Goal: Contribute content: Contribute content

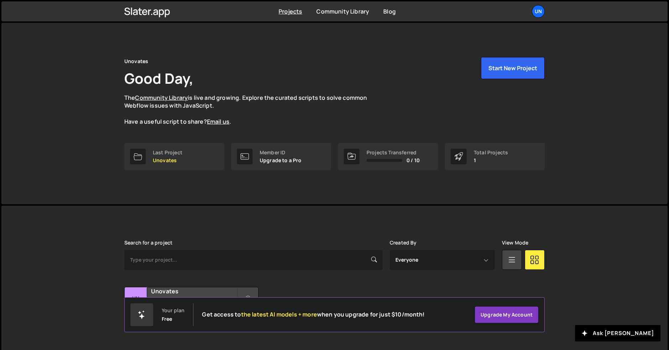
scroll to position [17, 0]
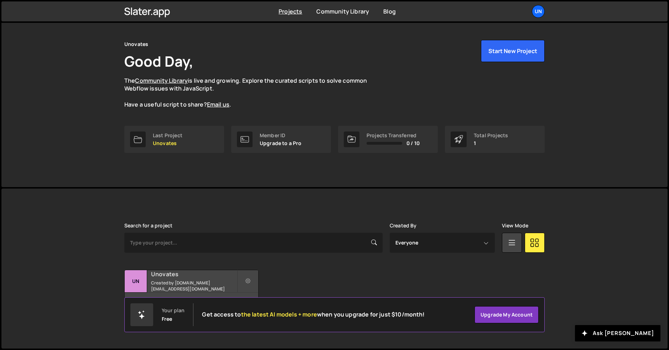
click at [192, 290] on div "Unovates Created by webary.fr@gmail.com" at bounding box center [191, 281] width 133 height 22
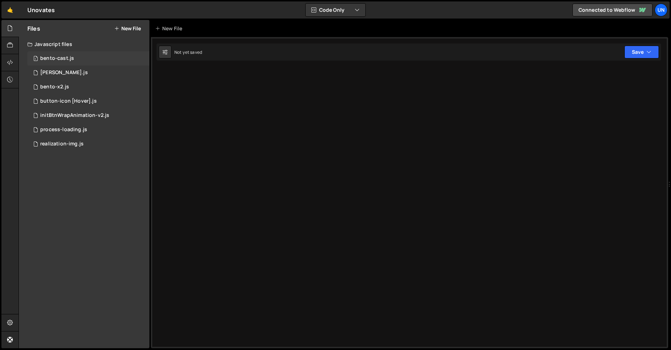
click at [84, 60] on div "1 bento-cast.js 0" at bounding box center [88, 58] width 122 height 14
click at [77, 88] on div "1 bento-x2.js 0" at bounding box center [88, 87] width 122 height 14
click at [10, 78] on icon at bounding box center [10, 79] width 6 height 8
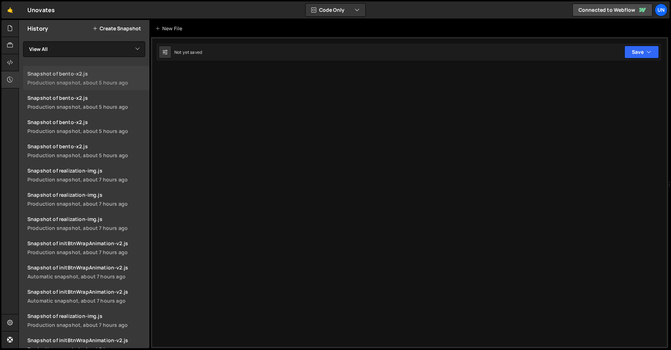
click at [83, 75] on div "Snapshot of bento-x2.js" at bounding box center [86, 73] width 118 height 7
click at [13, 29] on div at bounding box center [9, 28] width 17 height 17
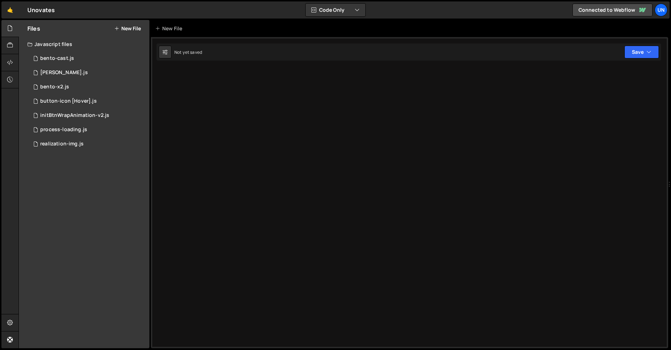
click at [215, 88] on div at bounding box center [410, 192] width 518 height 311
click at [635, 51] on button "Save" at bounding box center [642, 52] width 35 height 13
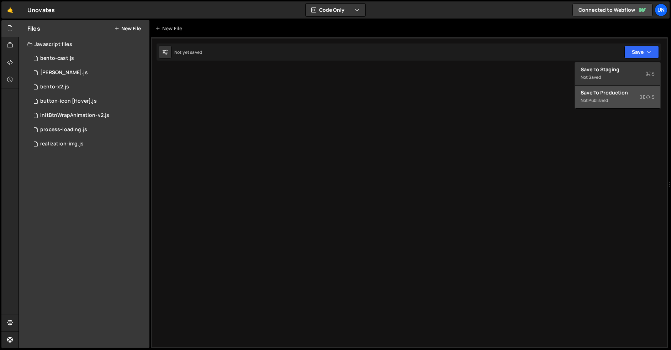
click at [625, 91] on div "Save to Production S" at bounding box center [618, 92] width 74 height 7
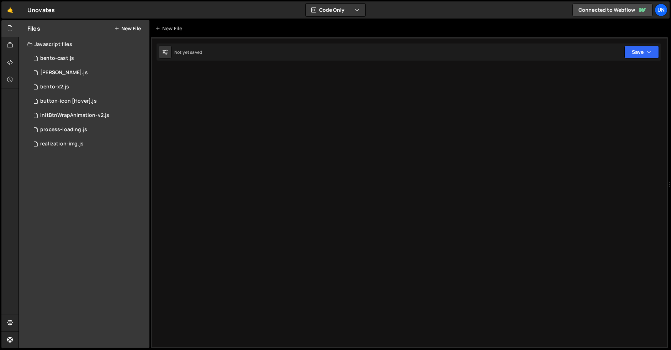
click at [237, 102] on div at bounding box center [410, 192] width 518 height 311
drag, startPoint x: 211, startPoint y: 97, endPoint x: 225, endPoint y: 73, distance: 27.6
click at [209, 95] on div at bounding box center [410, 192] width 518 height 311
click at [317, 11] on button "Code Only" at bounding box center [336, 10] width 60 height 13
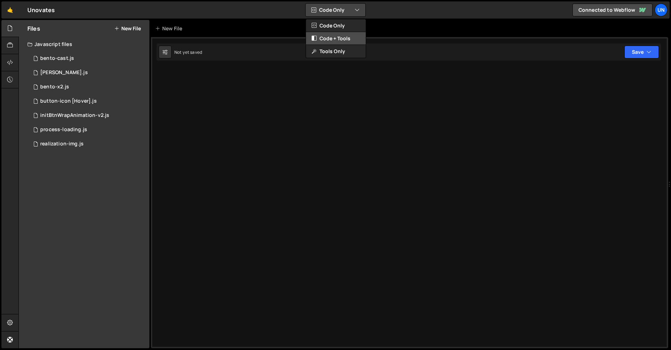
click at [335, 38] on button "Code + Tools" at bounding box center [336, 38] width 60 height 13
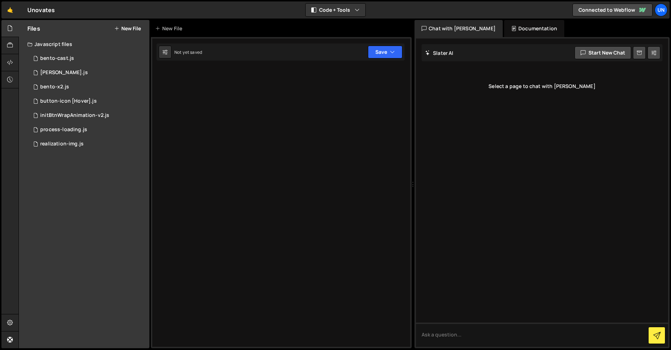
click at [394, 85] on div at bounding box center [281, 192] width 261 height 311
drag, startPoint x: 394, startPoint y: 85, endPoint x: 387, endPoint y: 72, distance: 14.3
click at [393, 85] on div at bounding box center [281, 192] width 261 height 311
click at [386, 57] on button "Save" at bounding box center [385, 52] width 35 height 13
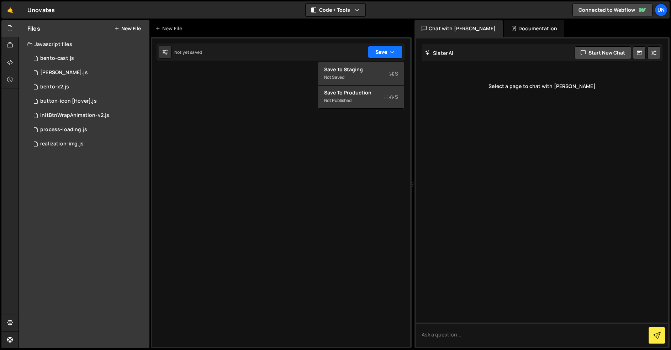
drag, startPoint x: 386, startPoint y: 57, endPoint x: 357, endPoint y: 25, distance: 43.3
click at [386, 56] on button "Save" at bounding box center [385, 52] width 35 height 13
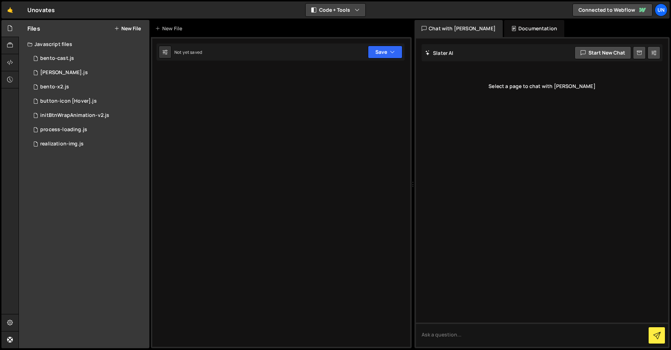
click at [339, 7] on button "Code + Tools" at bounding box center [336, 10] width 60 height 13
click at [336, 46] on button "Tools Only" at bounding box center [336, 51] width 60 height 13
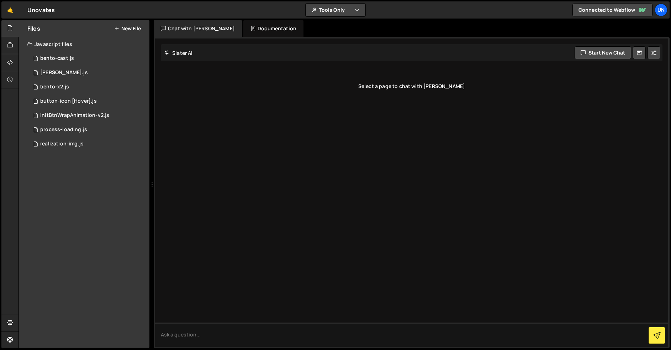
click at [333, 12] on button "Tools Only" at bounding box center [336, 10] width 60 height 13
click at [337, 28] on button "Code Only" at bounding box center [336, 25] width 60 height 13
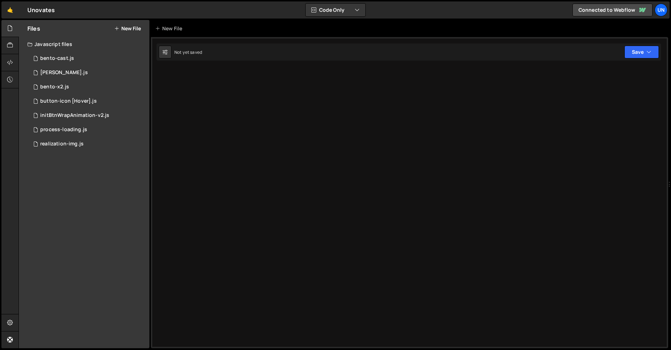
click at [226, 58] on div "Not yet saved Upgrade to Edit Save Save to Staging S Not saved S G" at bounding box center [409, 51] width 505 height 17
click at [137, 86] on div "1 bento-x2.js 0" at bounding box center [88, 87] width 122 height 14
click at [140, 85] on icon at bounding box center [142, 86] width 5 height 7
type input "bento-x2"
radio input "true"
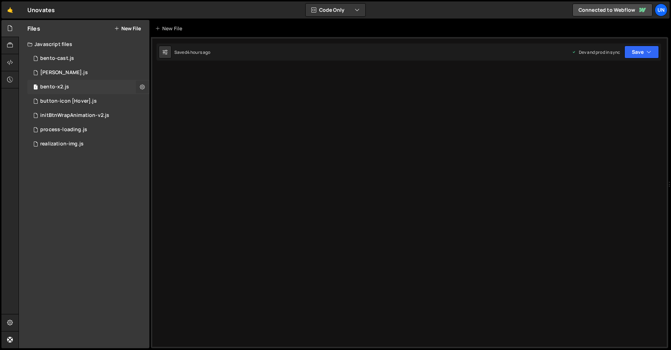
checkbox input "true"
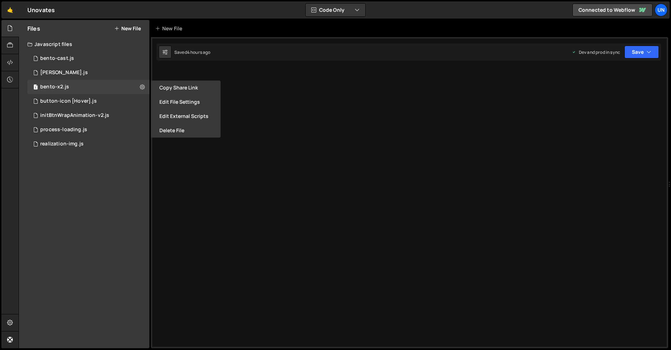
drag, startPoint x: 179, startPoint y: 128, endPoint x: 192, endPoint y: 135, distance: 14.6
click at [179, 128] on button "Delete File" at bounding box center [186, 130] width 70 height 14
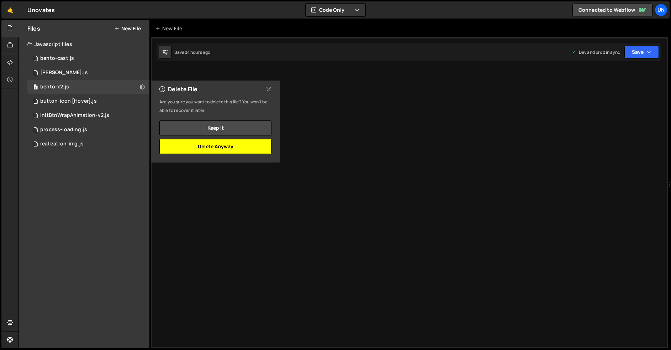
click at [239, 147] on button "Delete Anyway" at bounding box center [215, 146] width 112 height 15
checkbox input "false"
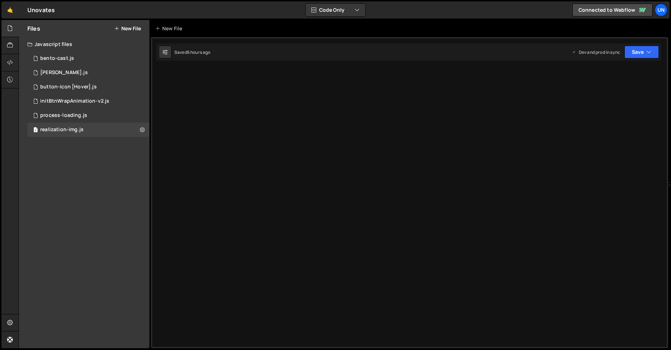
click at [130, 30] on button "New File" at bounding box center [127, 29] width 27 height 6
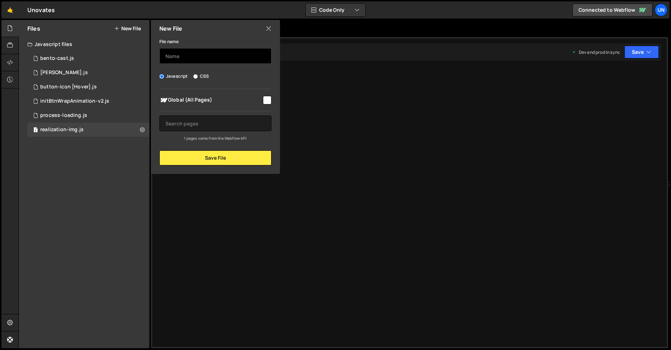
click at [186, 53] on input "text" at bounding box center [215, 56] width 112 height 16
type input "bento-x2"
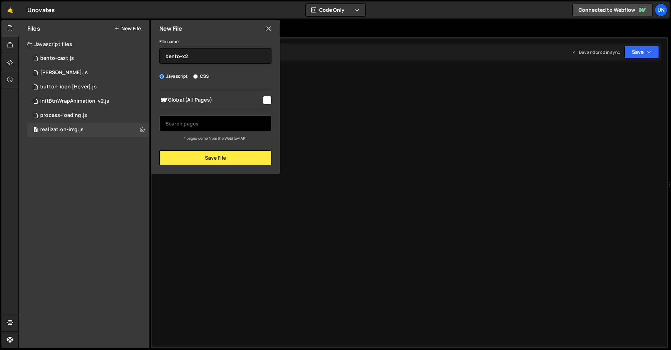
drag, startPoint x: 266, startPoint y: 100, endPoint x: 261, endPoint y: 124, distance: 24.7
click at [266, 100] on input "checkbox" at bounding box center [267, 100] width 9 height 9
checkbox input "true"
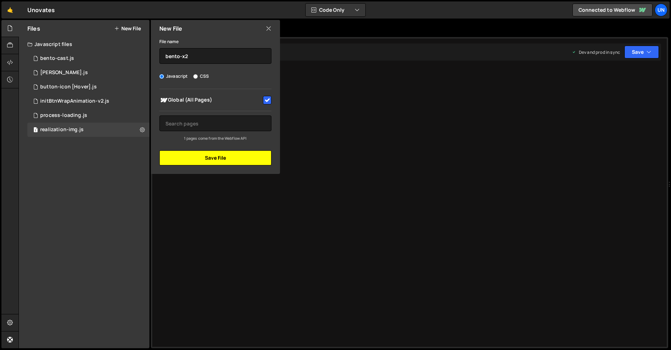
click at [241, 154] on button "Save File" at bounding box center [215, 157] width 112 height 15
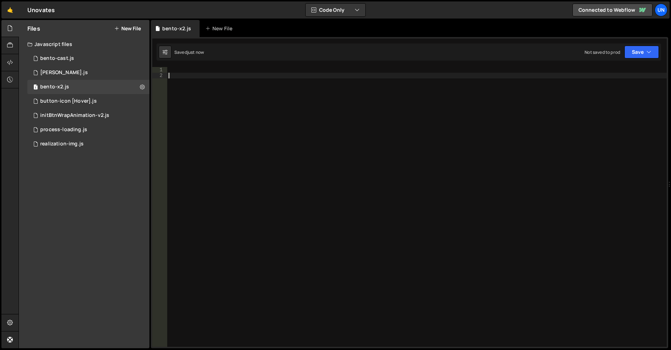
click at [272, 104] on div at bounding box center [417, 212] width 500 height 291
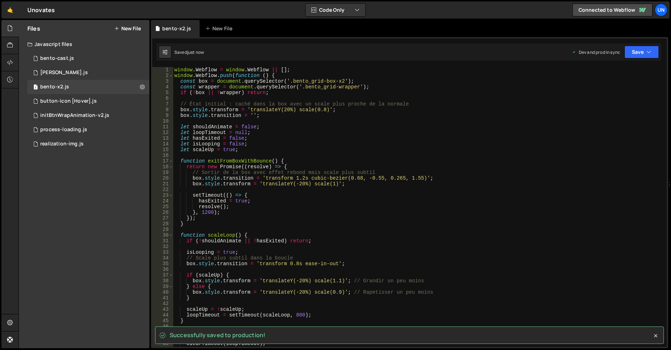
click at [325, 122] on div "window . Webflow = window . Webflow || [ ] ; window . Webflow . push ( function…" at bounding box center [418, 211] width 491 height 288
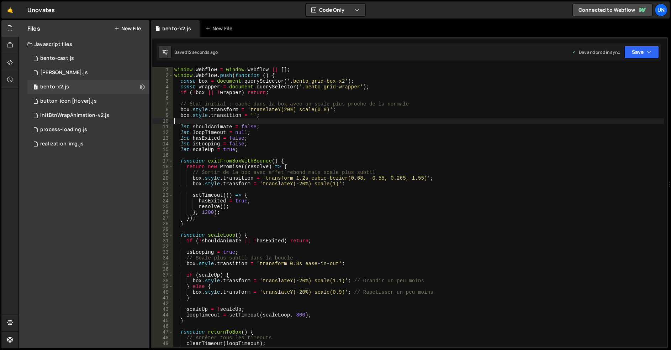
click at [380, 172] on div "window . Webflow = window . Webflow || [ ] ; window . Webflow . push ( function…" at bounding box center [418, 211] width 491 height 288
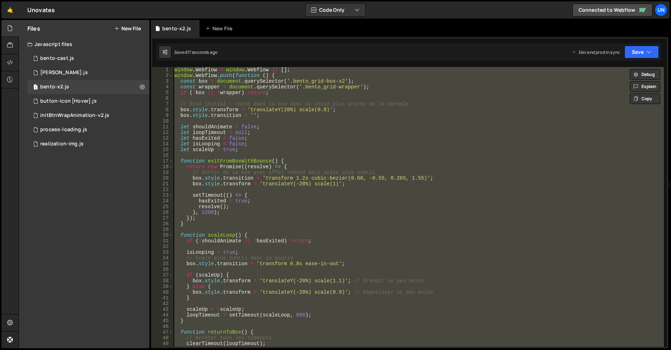
type textarea "let loopTimeout = null;"
click at [647, 135] on div "window . Webflow = window . Webflow || [ ] ; window . Webflow . push ( function…" at bounding box center [418, 211] width 491 height 288
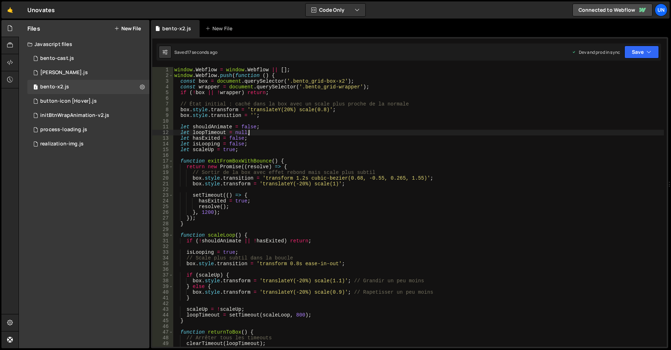
click at [389, 153] on div "window . Webflow = window . Webflow || [ ] ; window . Webflow . push ( function…" at bounding box center [418, 211] width 491 height 288
click at [285, 109] on div "window . Webflow = window . Webflow || [ ] ; window . Webflow . push ( function…" at bounding box center [418, 211] width 491 height 288
click at [300, 183] on div "window . Webflow = window . Webflow || [ ] ; window . Webflow . push ( function…" at bounding box center [418, 211] width 491 height 288
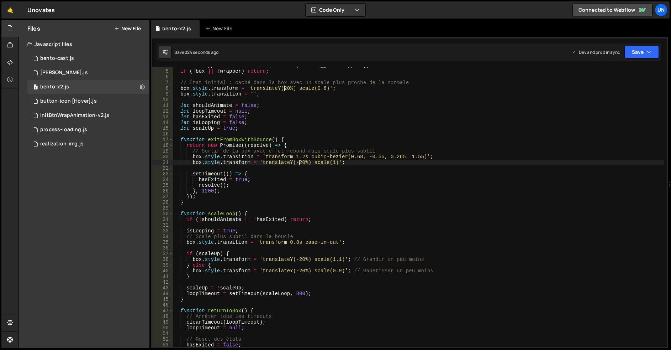
scroll to position [43, 0]
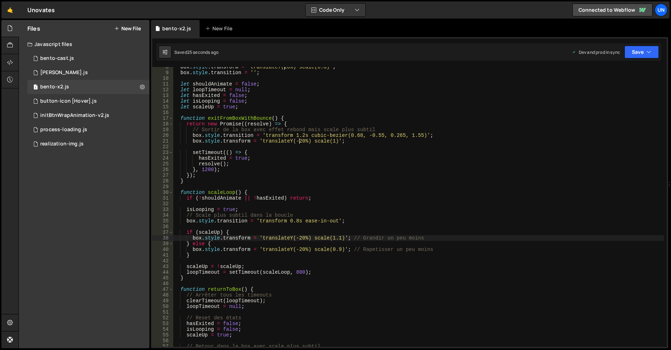
click at [299, 239] on div "box . style . transform = 'translateY(20%) scale(0.8)' ; box . style . transiti…" at bounding box center [418, 208] width 491 height 288
click at [299, 250] on div "box . style . transform = 'translateY(20%) scale(0.8)' ; box . style . transiti…" at bounding box center [418, 208] width 491 height 288
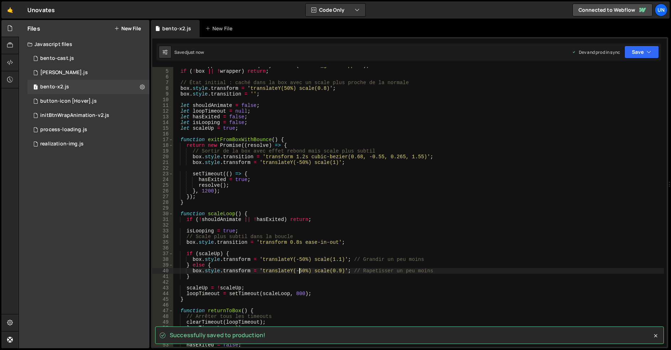
scroll to position [0, 0]
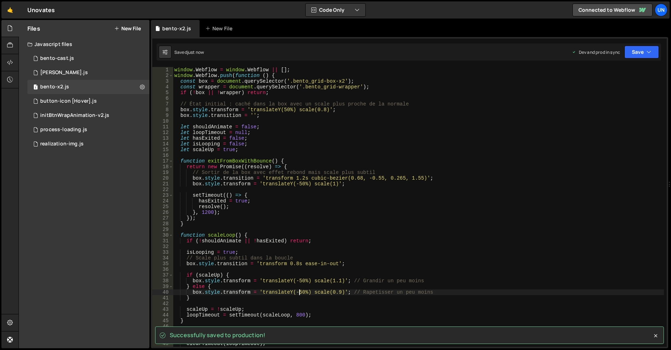
click at [358, 140] on div "window . Webflow = window . Webflow || [ ] ; window . Webflow . push ( function…" at bounding box center [418, 211] width 491 height 288
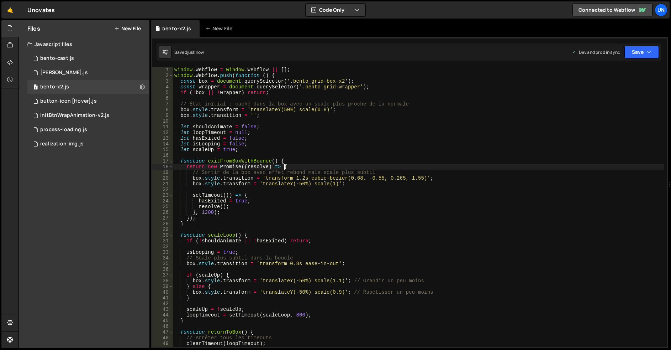
click at [378, 168] on div "window . Webflow = window . Webflow || [ ] ; window . Webflow . push ( function…" at bounding box center [418, 211] width 491 height 288
click at [374, 174] on div "window . Webflow = window . Webflow || [ ] ; window . Webflow . push ( function…" at bounding box center [418, 211] width 491 height 288
click at [285, 110] on div "window . Webflow = window . Webflow || [ ] ; window . Webflow . push ( function…" at bounding box center [418, 211] width 491 height 288
drag, startPoint x: 300, startPoint y: 185, endPoint x: 305, endPoint y: 185, distance: 5.0
click at [300, 185] on div "window . Webflow = window . Webflow || [ ] ; window . Webflow . push ( function…" at bounding box center [418, 211] width 491 height 288
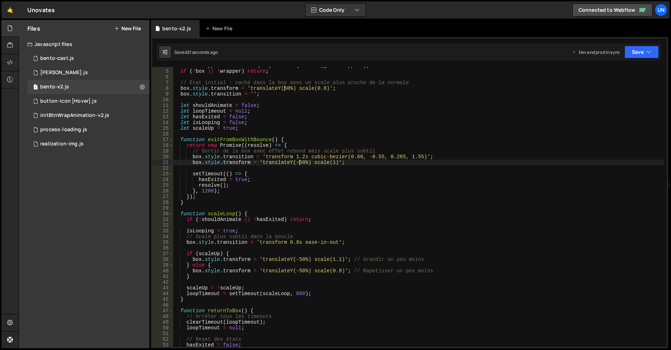
scroll to position [21, 0]
click at [299, 260] on div "const wrapper = document . querySelector ( '.bento_grid-wrapper' ) ; if ( ! box…" at bounding box center [418, 207] width 491 height 288
click at [300, 269] on div "const wrapper = document . querySelector ( '.bento_grid-wrapper' ) ; if ( ! box…" at bounding box center [418, 207] width 491 height 288
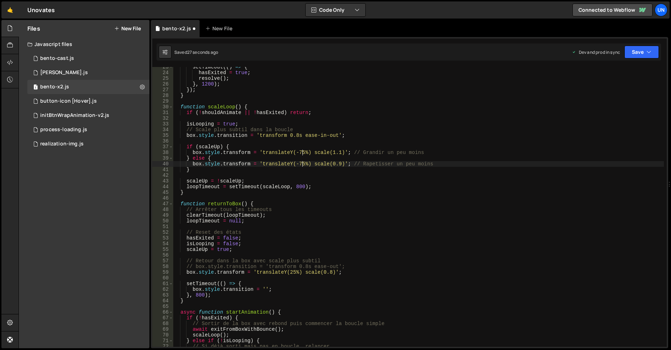
scroll to position [0, 9]
click at [300, 150] on div "setTimeout (( ) => { hasExited = true ; resolve ( ) ; } , 1200 ) ; }) ; } funct…" at bounding box center [418, 208] width 491 height 288
click at [302, 150] on div "setTimeout (( ) => { hasExited = true ; resolve ( ) ; } , 1200 ) ; }) ; } funct…" at bounding box center [418, 208] width 491 height 288
drag, startPoint x: 302, startPoint y: 163, endPoint x: 308, endPoint y: 164, distance: 6.1
click at [302, 163] on div "setTimeout (( ) => { hasExited = true ; resolve ( ) ; } , 1200 ) ; }) ; } funct…" at bounding box center [418, 208] width 491 height 288
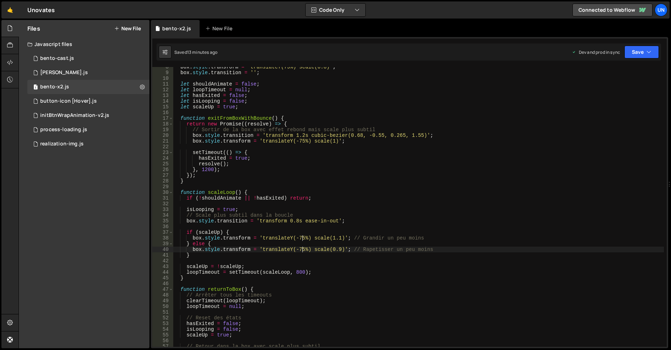
scroll to position [21, 0]
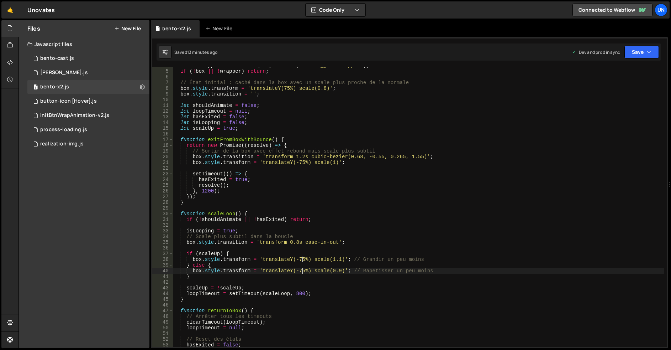
drag, startPoint x: 301, startPoint y: 161, endPoint x: 304, endPoint y: 159, distance: 3.7
click at [301, 161] on div "const wrapper = document . querySelector ( '.bento_grid-wrapper' ) ; if ( ! box…" at bounding box center [418, 207] width 491 height 288
click at [288, 88] on div "const wrapper = document . querySelector ( '.bento_grid-wrapper' ) ; if ( ! box…" at bounding box center [418, 207] width 491 height 288
type textarea "box.style.transform = 'translateY(80%) scale(0.8)';"
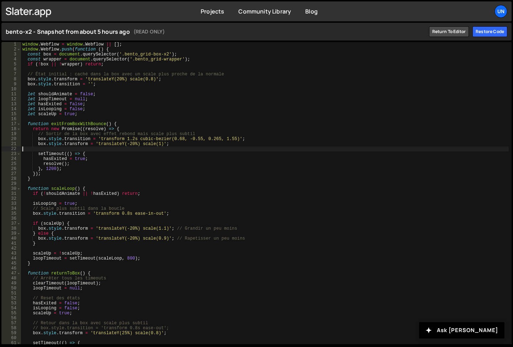
click at [232, 147] on div "window . Webflow = window . Webflow || [ ] ; window . Webflow . push ( function…" at bounding box center [265, 198] width 488 height 313
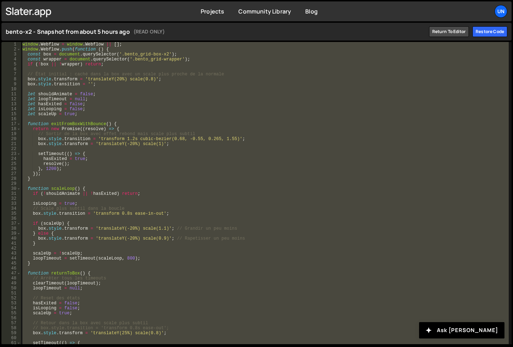
click at [298, 145] on div "window . Webflow = window . Webflow || [ ] ; window . Webflow . push ( function…" at bounding box center [265, 193] width 488 height 303
type textarea "box.style.transform = 'translateY(-20%) scale(1)';"
